Goal: Task Accomplishment & Management: Use online tool/utility

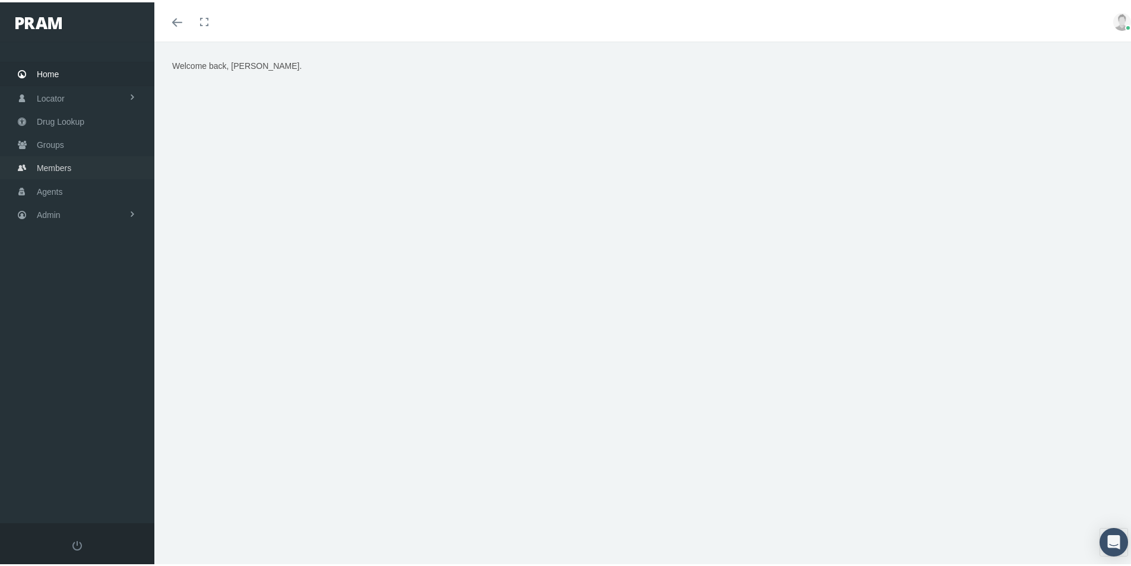
click at [49, 167] on span "Members" at bounding box center [54, 165] width 34 height 23
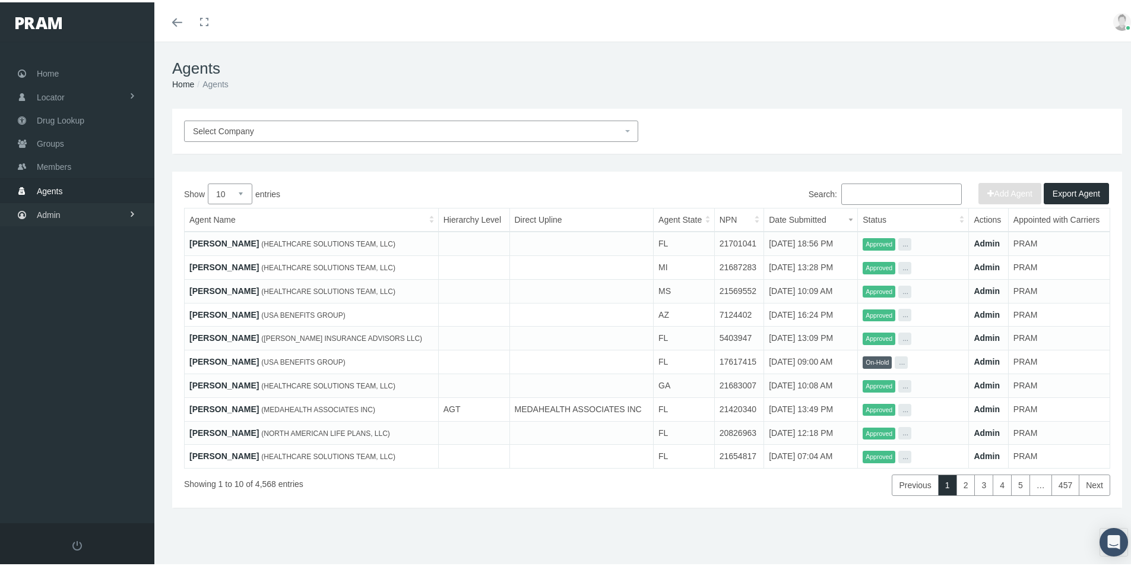
click at [45, 214] on span "Admin" at bounding box center [49, 212] width 24 height 23
click at [71, 247] on span "Agents" at bounding box center [62, 246] width 26 height 20
click at [68, 225] on span "Security" at bounding box center [64, 223] width 30 height 20
click at [59, 289] on span "User Lookup" at bounding box center [69, 288] width 47 height 20
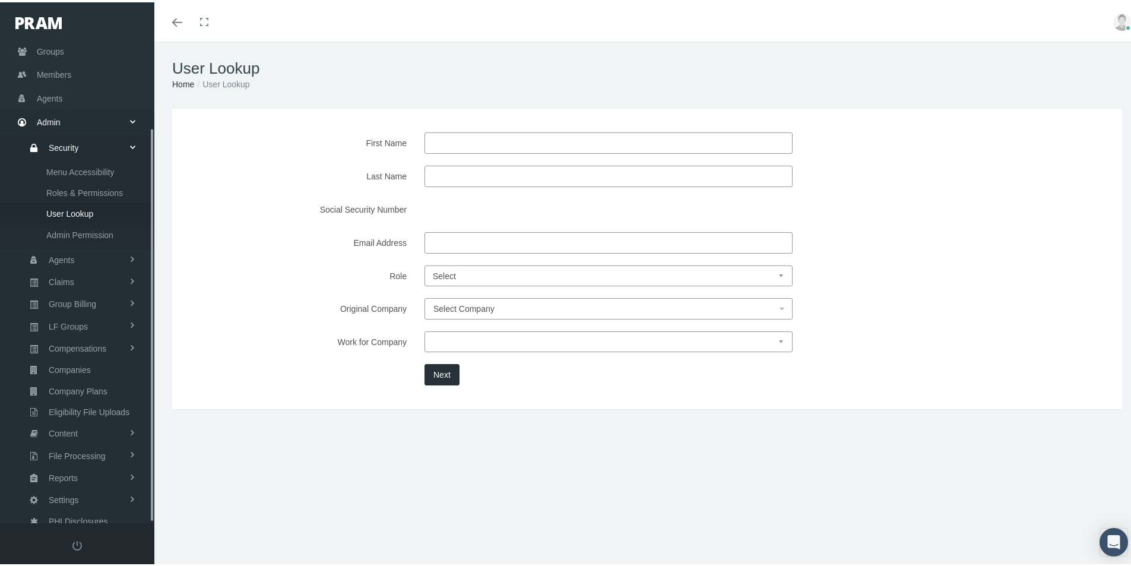
scroll to position [105, 0]
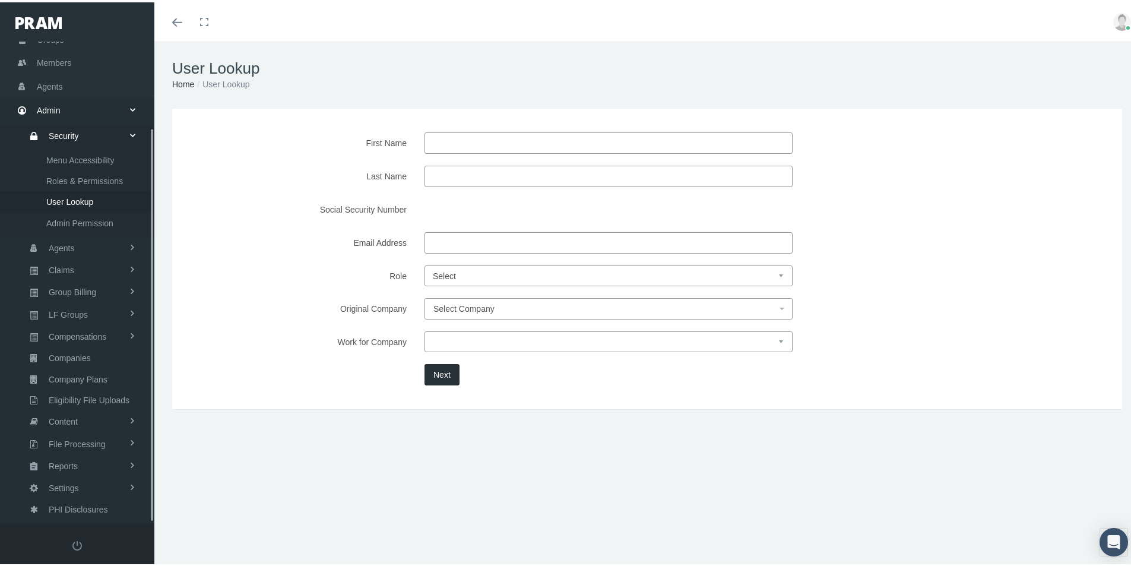
drag, startPoint x: 437, startPoint y: 142, endPoint x: 443, endPoint y: 142, distance: 6.0
click at [437, 142] on input "First Name" at bounding box center [608, 140] width 368 height 21
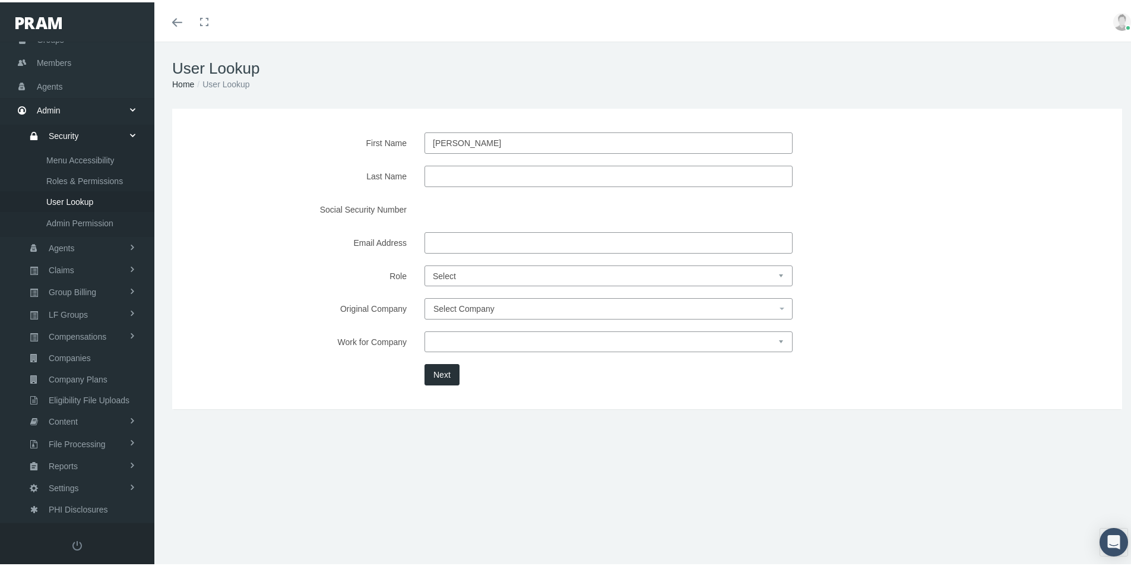
type input "David"
click at [432, 173] on input "Last Name" at bounding box center [608, 173] width 368 height 21
type input "Wilson"
click at [435, 377] on button "Next" at bounding box center [441, 372] width 35 height 21
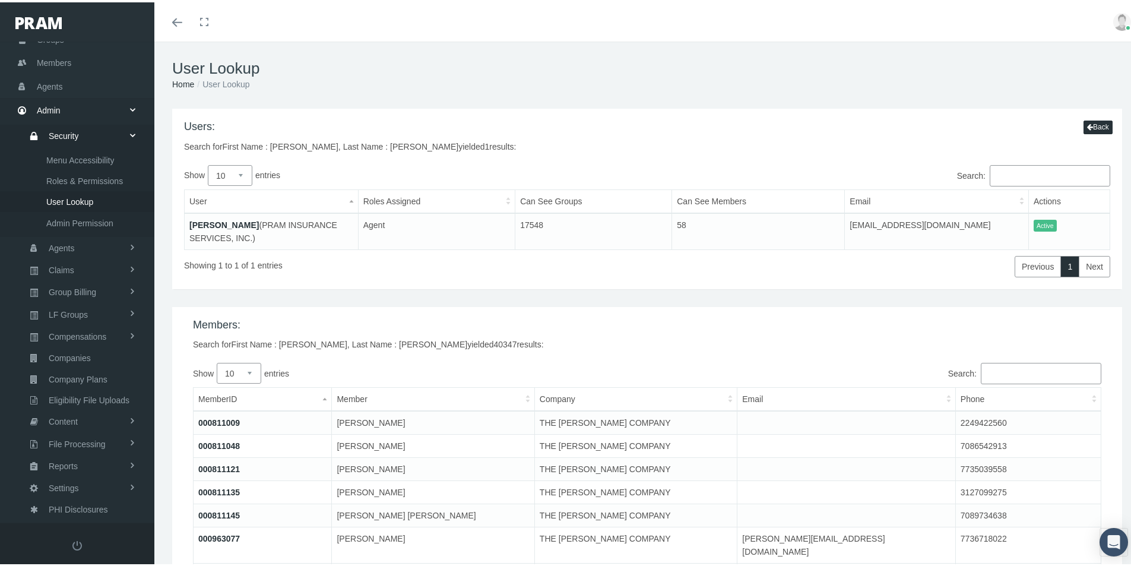
click at [219, 220] on link "[PERSON_NAME]" at bounding box center [223, 222] width 69 height 9
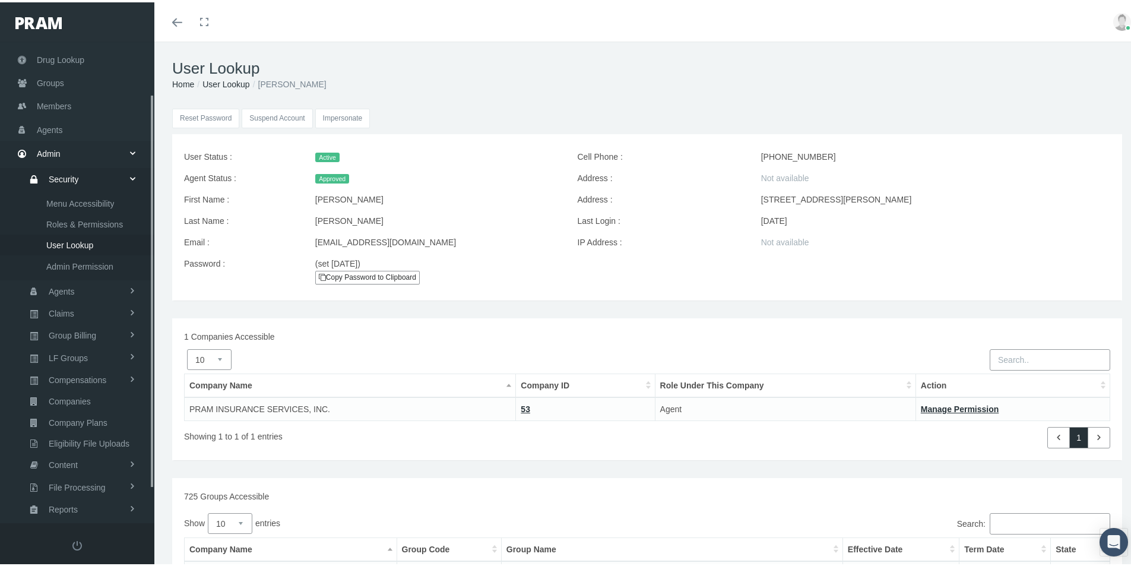
scroll to position [105, 0]
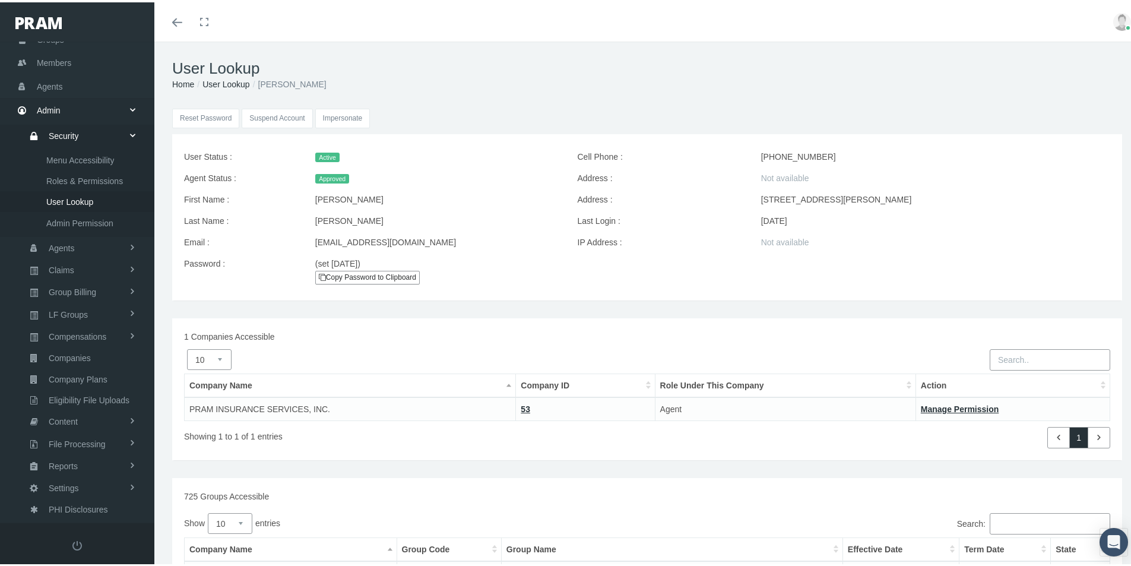
click at [348, 117] on input "Impersonate" at bounding box center [342, 116] width 55 height 20
